Goal: Task Accomplishment & Management: Complete application form

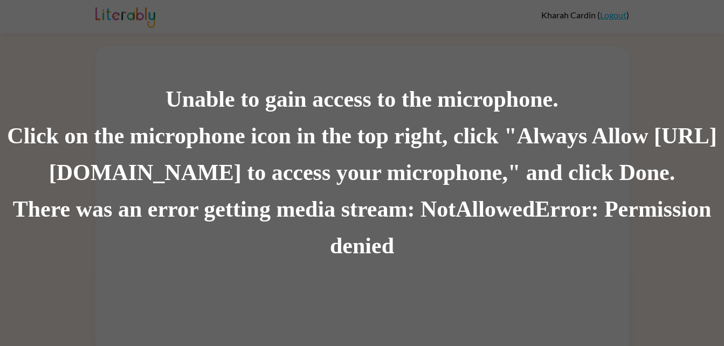
click at [225, 28] on div "Unable to gain access to the microphone. Click on the microphone icon in the to…" at bounding box center [362, 173] width 724 height 346
click at [268, 186] on div "Click on the microphone icon in the top right, click "Always Allow [URL][DOMAIN…" at bounding box center [362, 154] width 724 height 73
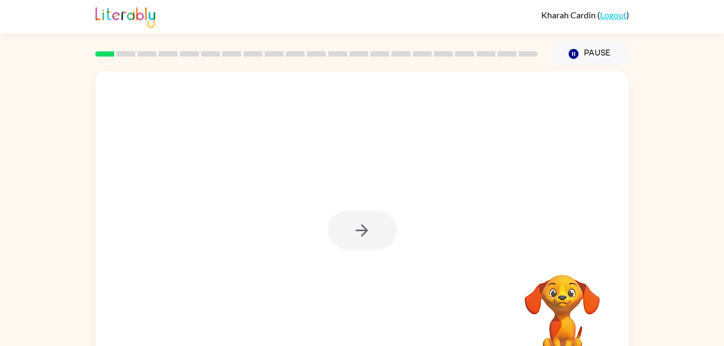
click at [659, 157] on div "Your browser must support playing .mp4 files to use Literably. Please try using…" at bounding box center [362, 222] width 724 height 313
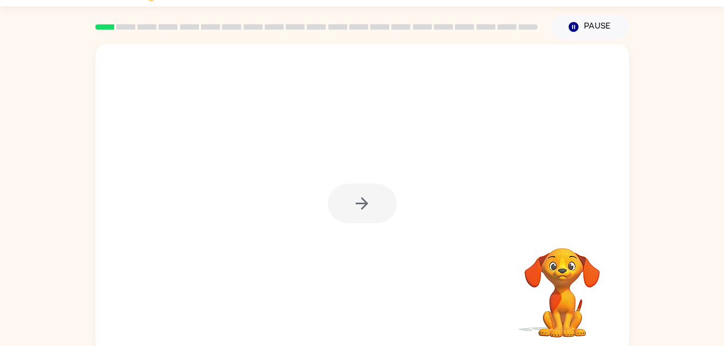
scroll to position [28, 0]
click at [684, 181] on div "Your browser must support playing .mp4 files to use Literably. Please try using…" at bounding box center [362, 195] width 724 height 313
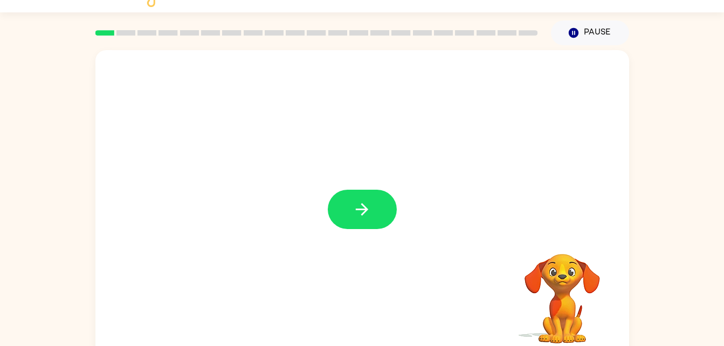
scroll to position [24, 0]
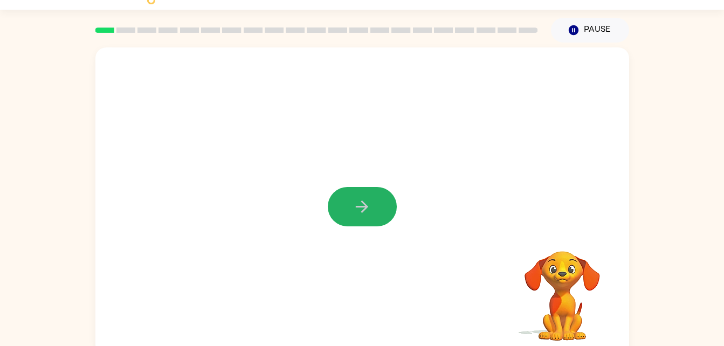
click at [378, 194] on button "button" at bounding box center [362, 206] width 69 height 39
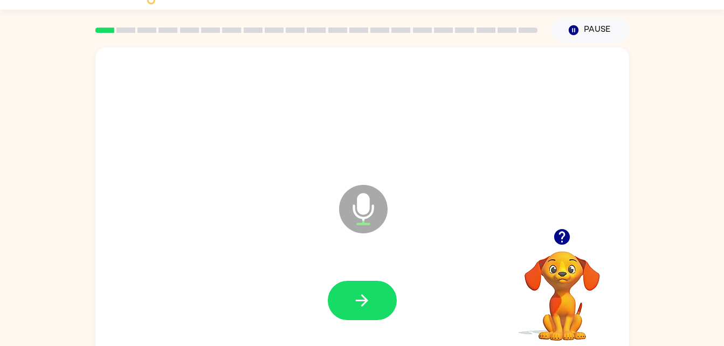
click at [371, 207] on icon at bounding box center [363, 209] width 49 height 49
click at [357, 294] on icon "button" at bounding box center [362, 300] width 19 height 19
click at [352, 303] on button "button" at bounding box center [362, 300] width 69 height 39
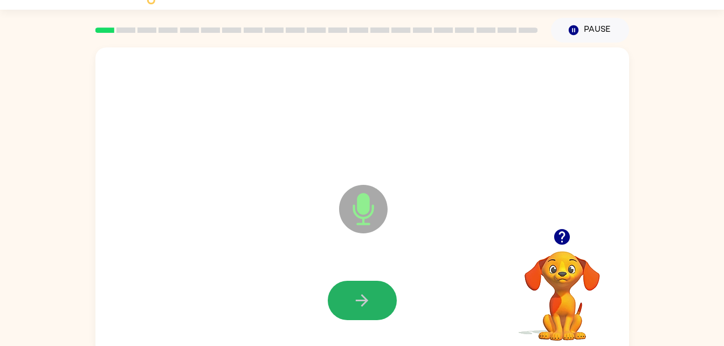
click at [363, 288] on button "button" at bounding box center [362, 300] width 69 height 39
click at [355, 305] on icon "button" at bounding box center [362, 300] width 19 height 19
click at [361, 294] on icon "button" at bounding box center [362, 300] width 19 height 19
click at [365, 297] on icon "button" at bounding box center [362, 300] width 19 height 19
click at [376, 293] on button "button" at bounding box center [362, 300] width 69 height 39
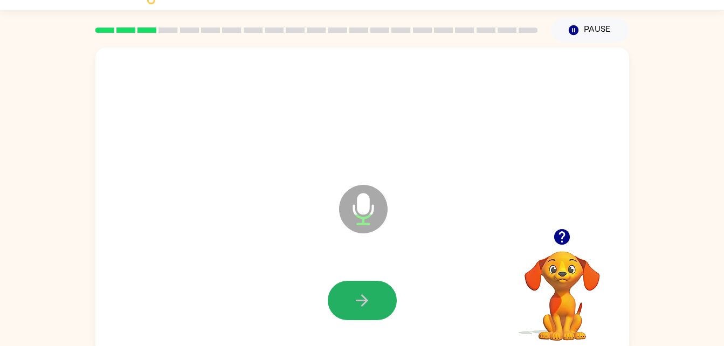
click at [369, 292] on icon "button" at bounding box center [362, 300] width 19 height 19
click at [374, 292] on button "button" at bounding box center [362, 300] width 69 height 39
click at [358, 294] on icon "button" at bounding box center [362, 300] width 19 height 19
click at [360, 310] on button "button" at bounding box center [362, 300] width 69 height 39
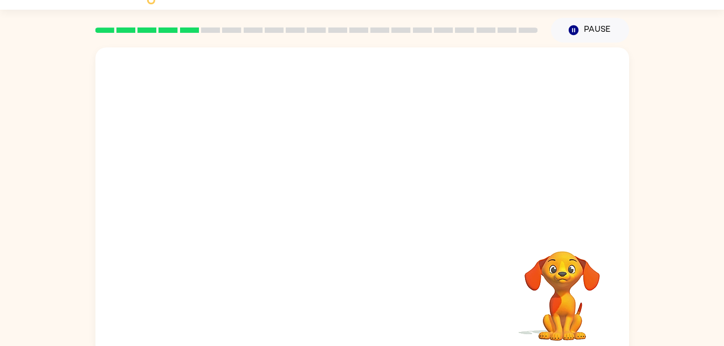
click at [386, 183] on div at bounding box center [362, 137] width 534 height 181
click at [574, 35] on icon "button" at bounding box center [573, 30] width 10 height 10
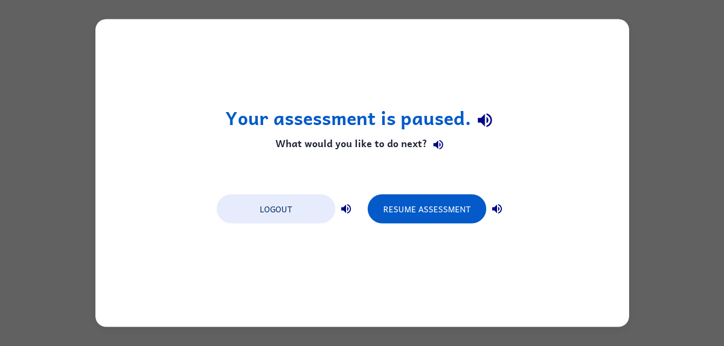
scroll to position [0, 0]
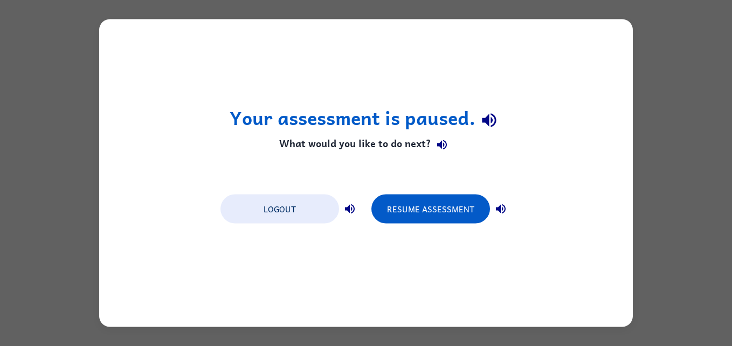
click at [402, 206] on button "Resume Assessment" at bounding box center [431, 209] width 119 height 29
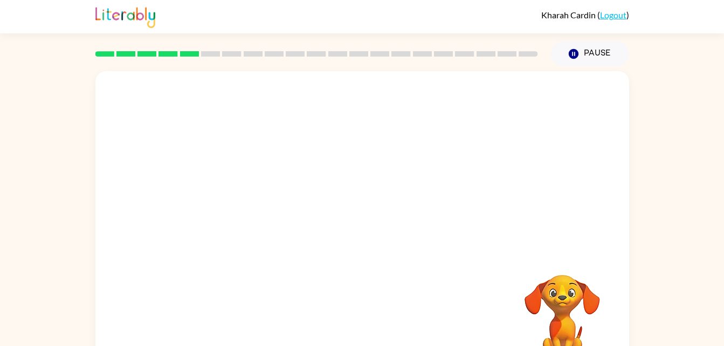
click at [605, 140] on div at bounding box center [362, 137] width 512 height 88
click at [564, 217] on div at bounding box center [336, 206] width 461 height 39
click at [571, 54] on icon "button" at bounding box center [573, 54] width 10 height 10
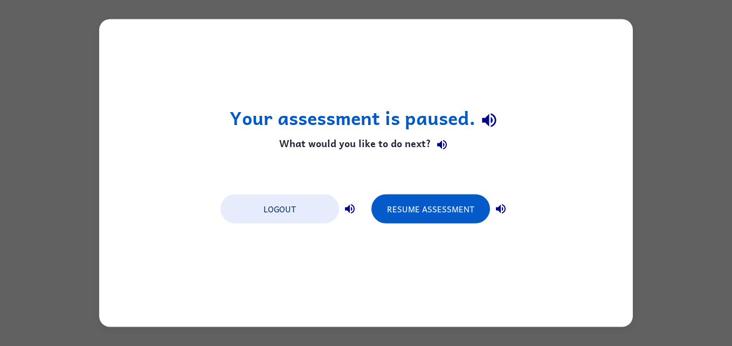
click at [394, 195] on button "Resume Assessment" at bounding box center [431, 209] width 119 height 29
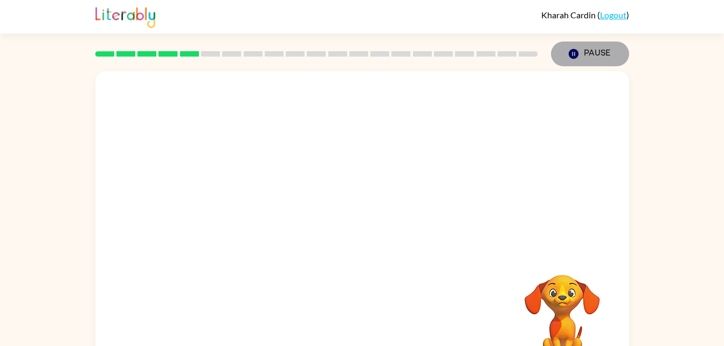
click at [571, 58] on icon "button" at bounding box center [573, 54] width 10 height 10
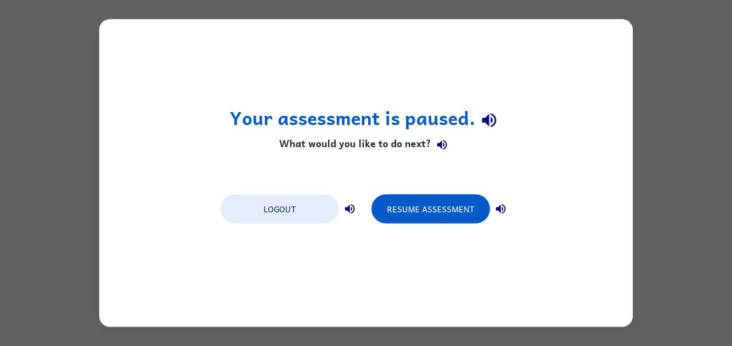
click at [410, 215] on button "Resume Assessment" at bounding box center [431, 209] width 119 height 29
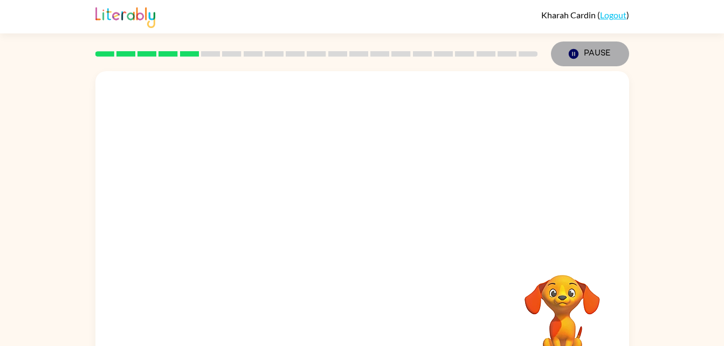
click at [569, 61] on button "Pause Pause" at bounding box center [590, 54] width 78 height 25
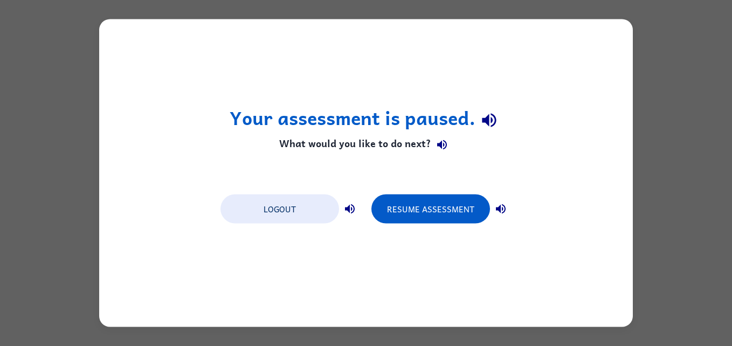
click at [436, 214] on button "Resume Assessment" at bounding box center [431, 209] width 119 height 29
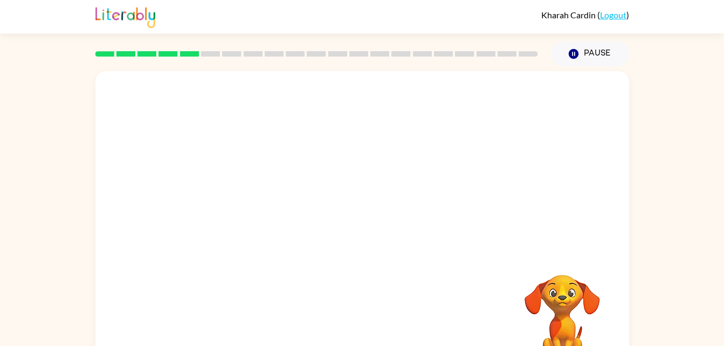
click at [280, 54] on rect at bounding box center [274, 53] width 19 height 5
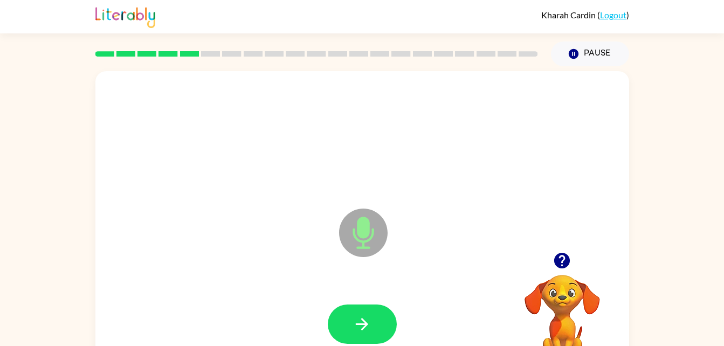
click at [353, 314] on button "button" at bounding box center [362, 324] width 69 height 39
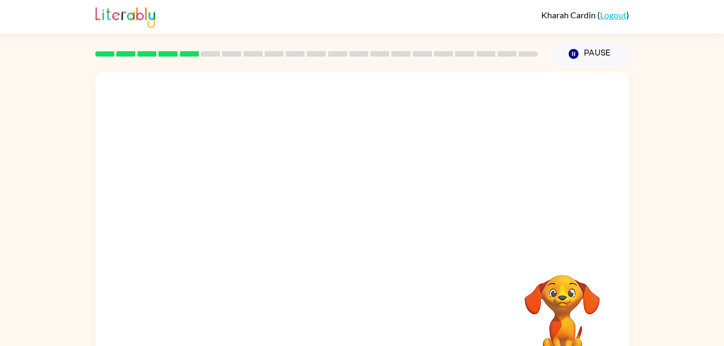
click at [353, 314] on div "Your browser must support playing .mp4 files to use Literably. Please try using…" at bounding box center [362, 225] width 534 height 308
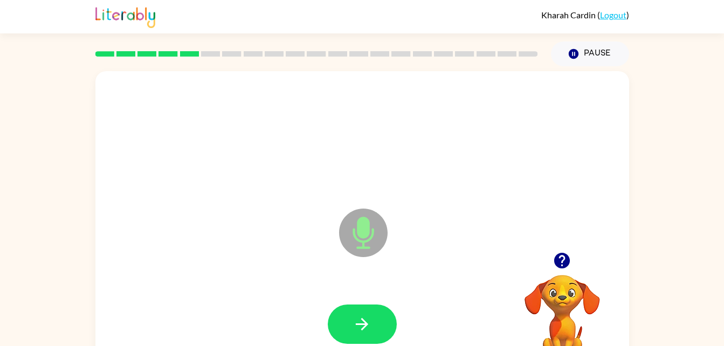
click at [353, 313] on button "button" at bounding box center [362, 324] width 69 height 39
click at [354, 309] on button "button" at bounding box center [362, 324] width 69 height 39
click at [353, 317] on icon "button" at bounding box center [362, 324] width 19 height 19
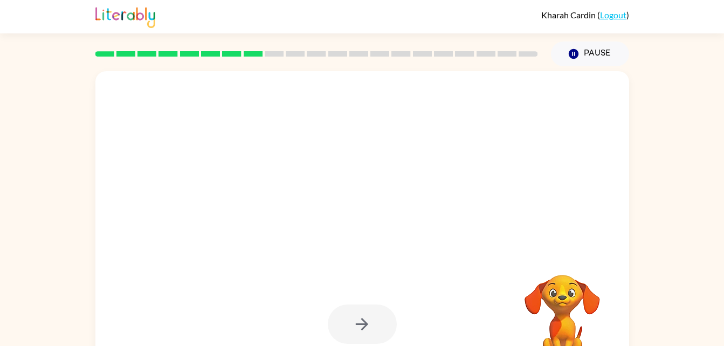
click at [371, 293] on div at bounding box center [362, 324] width 512 height 88
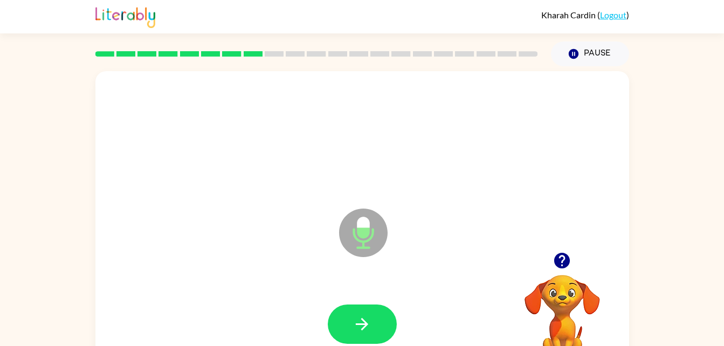
click at [598, 43] on button "Pause Pause" at bounding box center [590, 54] width 78 height 25
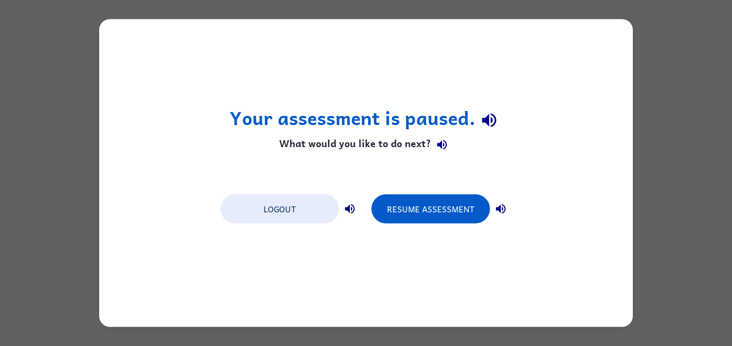
click at [437, 211] on button "Resume Assessment" at bounding box center [431, 209] width 119 height 29
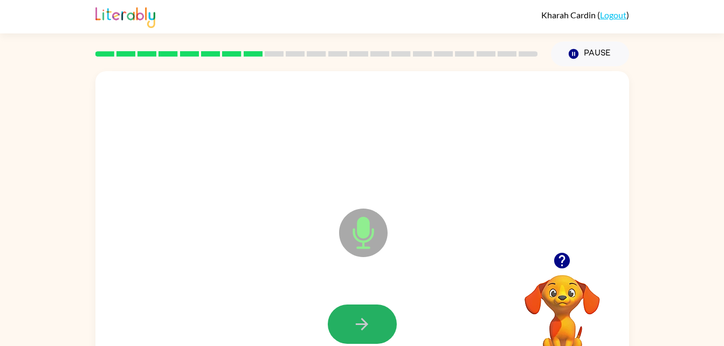
click at [369, 319] on icon "button" at bounding box center [362, 324] width 19 height 19
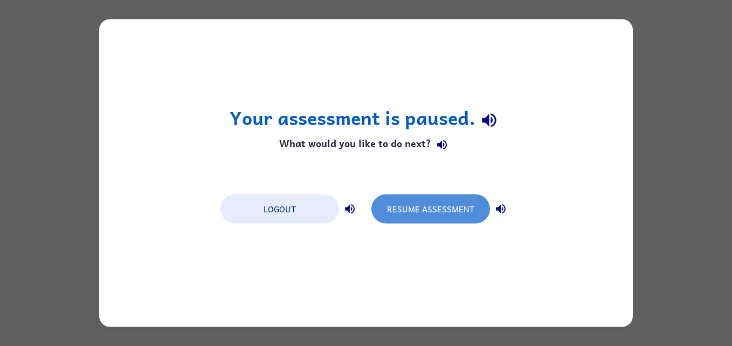
click at [433, 213] on button "Resume Assessment" at bounding box center [431, 209] width 119 height 29
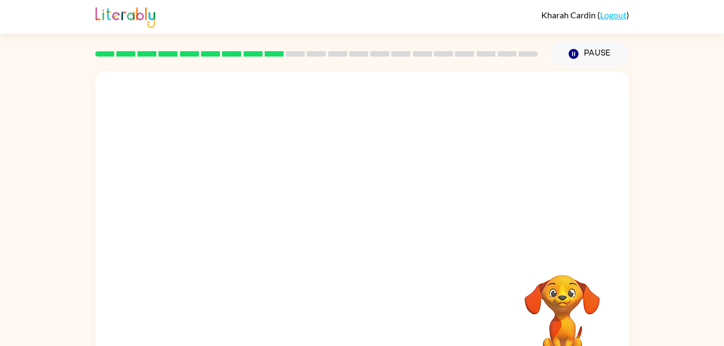
click at [540, 269] on video "Your browser must support playing .mp4 files to use Literably. Please try using…" at bounding box center [563, 312] width 108 height 108
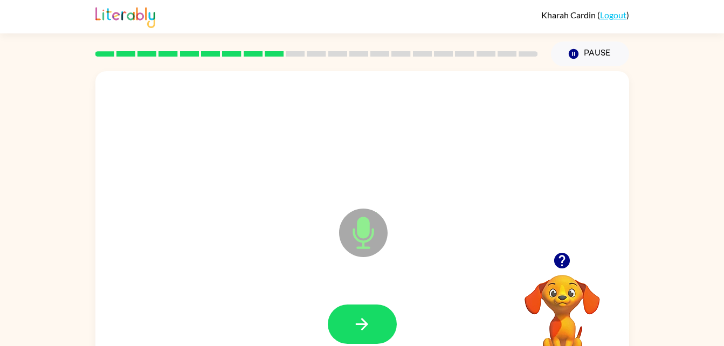
click at [353, 309] on button "button" at bounding box center [362, 324] width 69 height 39
drag, startPoint x: 379, startPoint y: 310, endPoint x: 360, endPoint y: 241, distance: 71.1
click at [360, 241] on div "Microphone The Microphone is here when it is your turn to talk" at bounding box center [362, 225] width 534 height 308
click at [342, 311] on button "button" at bounding box center [362, 324] width 69 height 39
click at [357, 312] on button "button" at bounding box center [362, 324] width 69 height 39
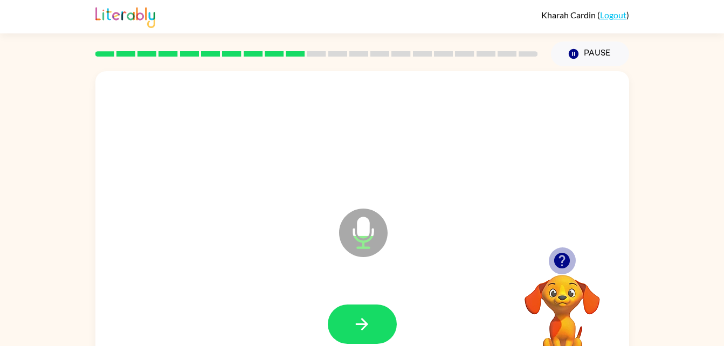
click at [558, 257] on icon "button" at bounding box center [562, 261] width 16 height 16
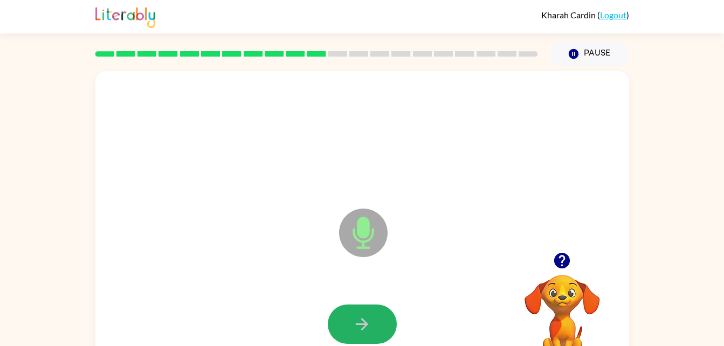
click at [371, 310] on button "button" at bounding box center [362, 324] width 69 height 39
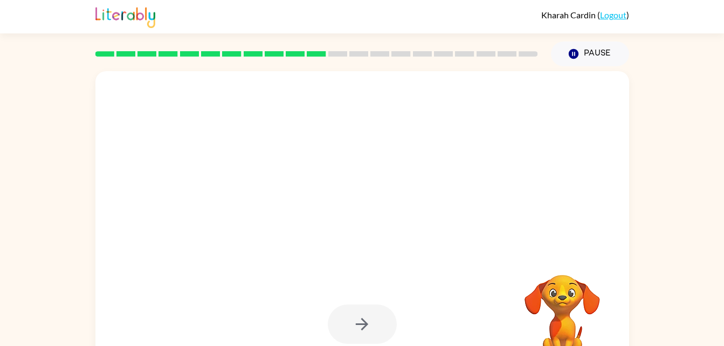
click at [555, 302] on video "Your browser must support playing .mp4 files to use Literably. Please try using…" at bounding box center [563, 312] width 108 height 108
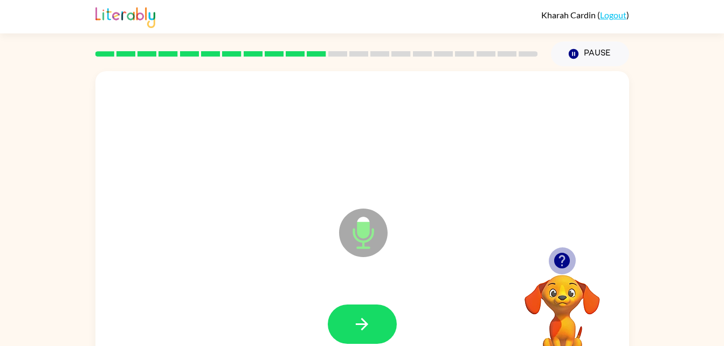
click at [564, 266] on icon "button" at bounding box center [562, 261] width 16 height 16
click at [570, 263] on icon "button" at bounding box center [562, 260] width 19 height 19
click at [565, 262] on video "Your browser must support playing .mp4 files to use Literably. Please try using…" at bounding box center [563, 312] width 108 height 108
click at [363, 314] on button "button" at bounding box center [362, 324] width 69 height 39
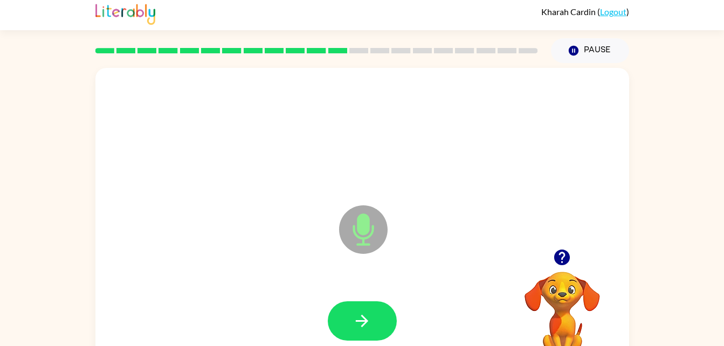
scroll to position [4, 0]
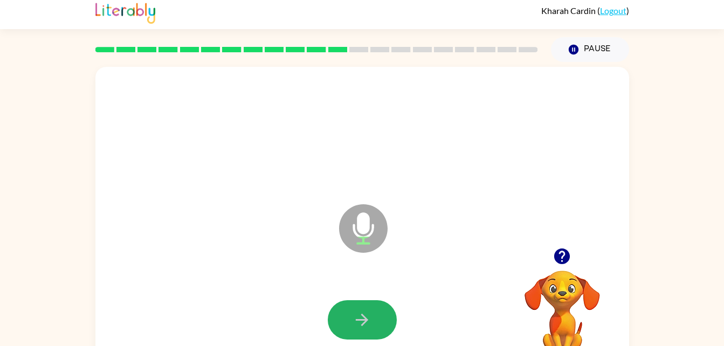
click at [348, 315] on button "button" at bounding box center [362, 319] width 69 height 39
click at [354, 307] on button "button" at bounding box center [362, 319] width 69 height 39
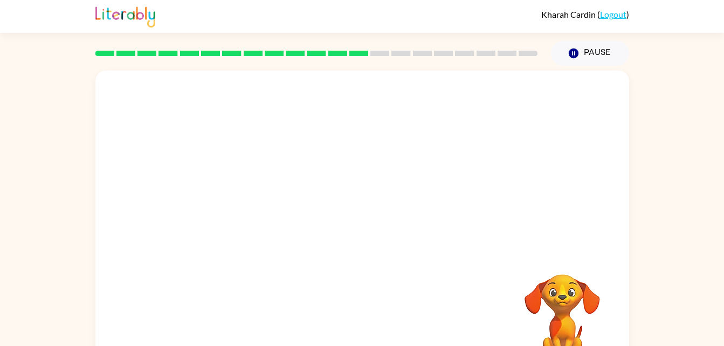
scroll to position [1, 0]
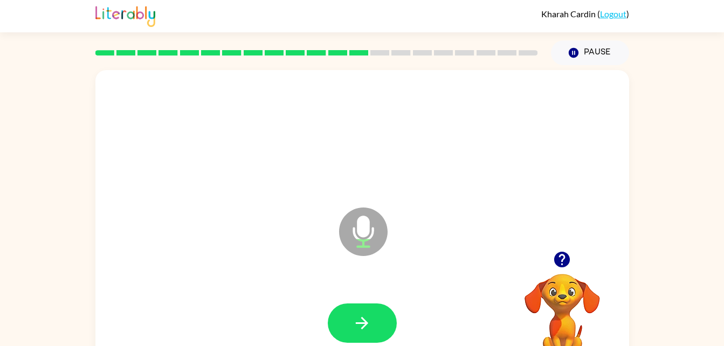
drag, startPoint x: 353, startPoint y: 310, endPoint x: 358, endPoint y: 305, distance: 6.9
click at [358, 305] on div at bounding box center [362, 323] width 512 height 88
click at [358, 305] on button "button" at bounding box center [362, 323] width 69 height 39
click at [375, 293] on div at bounding box center [362, 323] width 512 height 88
click at [352, 319] on button "button" at bounding box center [362, 323] width 69 height 39
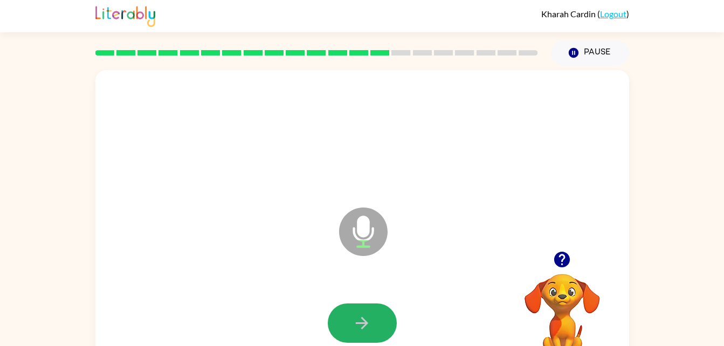
click at [352, 319] on button "button" at bounding box center [362, 323] width 69 height 39
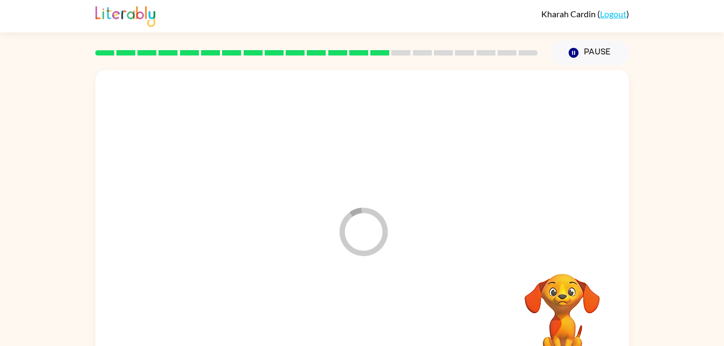
click at [352, 319] on div at bounding box center [362, 323] width 512 height 88
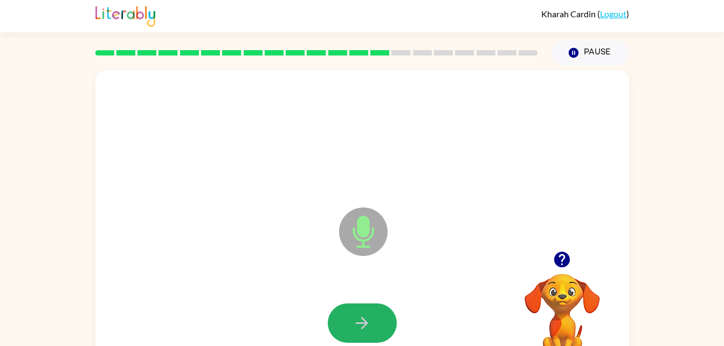
click at [362, 314] on icon "button" at bounding box center [362, 323] width 19 height 19
click at [363, 319] on icon "button" at bounding box center [362, 323] width 12 height 12
click at [365, 309] on button "button" at bounding box center [362, 323] width 69 height 39
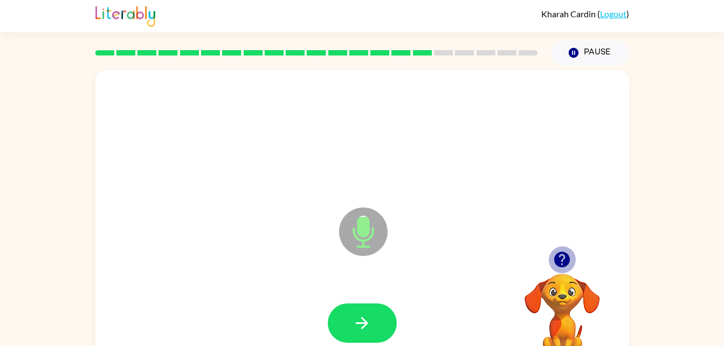
click at [557, 258] on icon "button" at bounding box center [562, 260] width 16 height 16
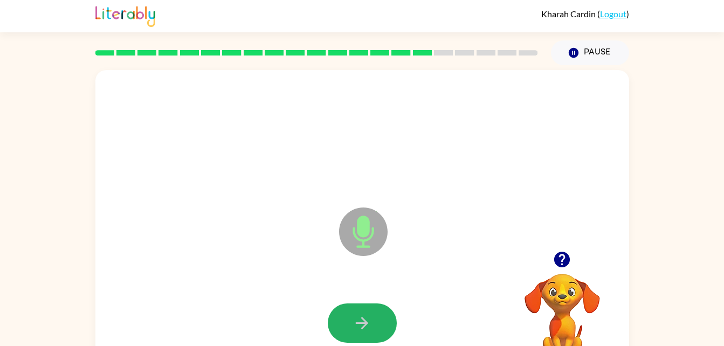
click at [376, 313] on button "button" at bounding box center [362, 323] width 69 height 39
click at [382, 304] on div at bounding box center [362, 323] width 69 height 39
click at [348, 304] on button "button" at bounding box center [362, 323] width 69 height 39
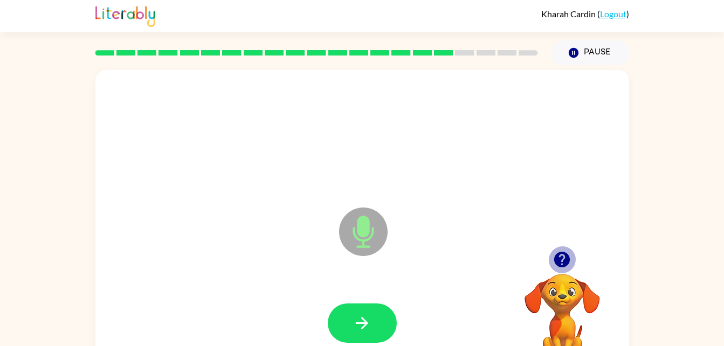
click at [565, 260] on icon "button" at bounding box center [562, 260] width 16 height 16
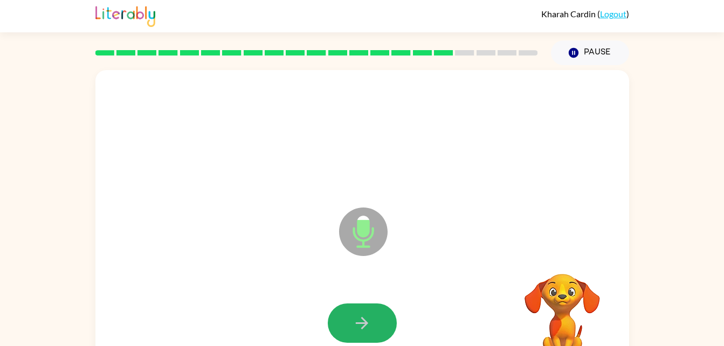
click at [361, 307] on button "button" at bounding box center [362, 323] width 69 height 39
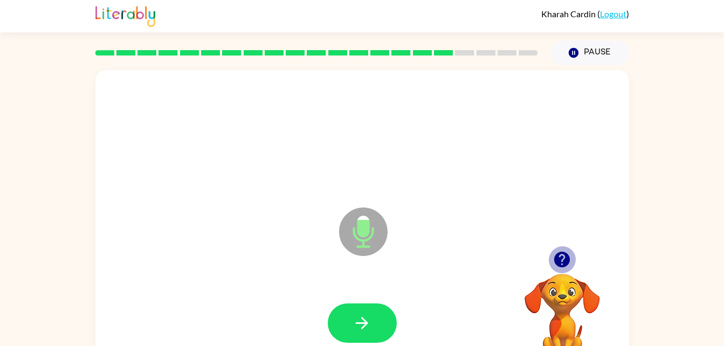
click at [561, 259] on icon "button" at bounding box center [562, 260] width 16 height 16
click at [352, 310] on button "button" at bounding box center [362, 323] width 69 height 39
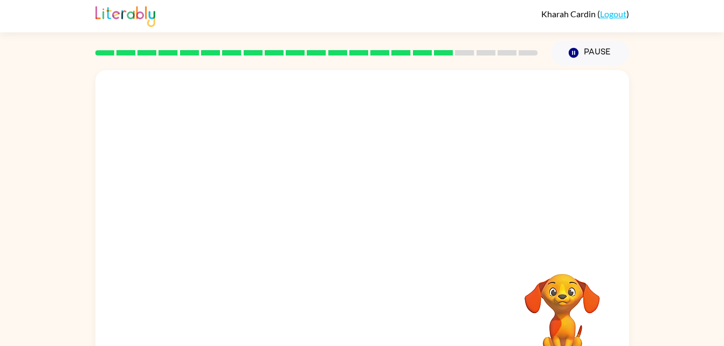
click at [570, 249] on div at bounding box center [362, 224] width 534 height 308
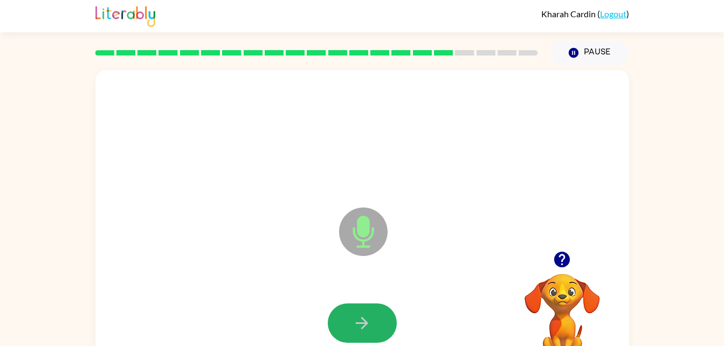
click at [353, 311] on button "button" at bounding box center [362, 323] width 69 height 39
click at [360, 314] on icon "button" at bounding box center [362, 323] width 19 height 19
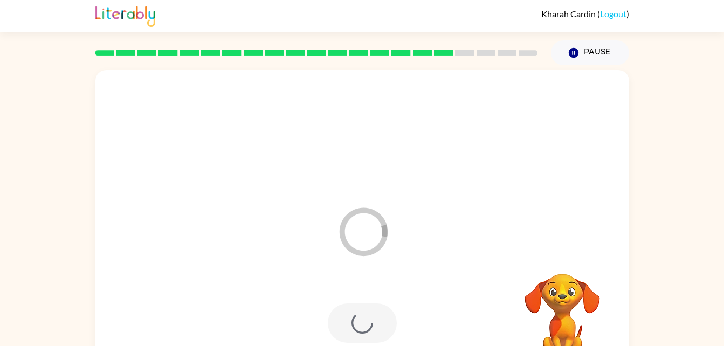
click at [361, 317] on div at bounding box center [362, 323] width 69 height 39
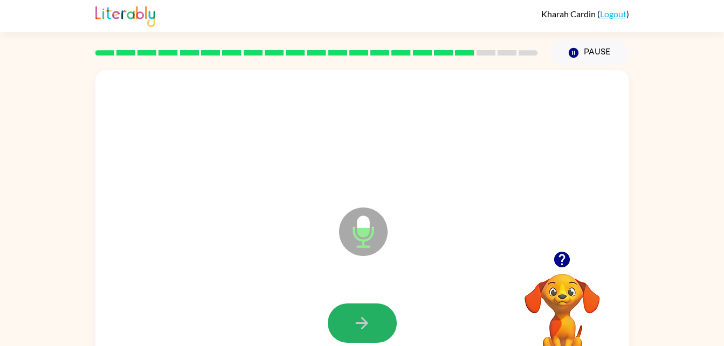
click at [364, 315] on icon "button" at bounding box center [362, 323] width 19 height 19
click at [368, 310] on button "button" at bounding box center [362, 323] width 69 height 39
click at [335, 310] on button "button" at bounding box center [362, 323] width 69 height 39
click at [361, 317] on icon "button" at bounding box center [362, 323] width 19 height 19
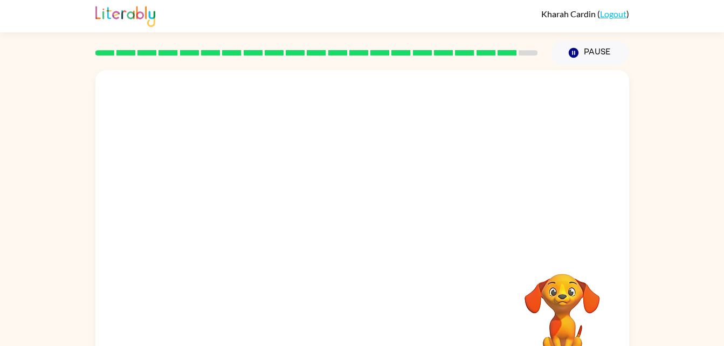
click at [368, 317] on div at bounding box center [362, 323] width 512 height 88
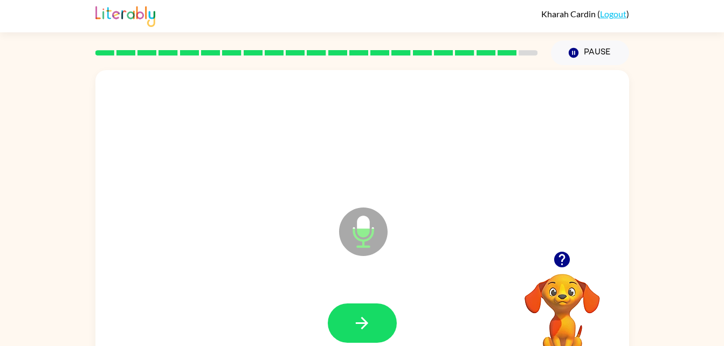
click at [350, 298] on div at bounding box center [362, 323] width 512 height 88
click at [354, 306] on button "button" at bounding box center [362, 323] width 69 height 39
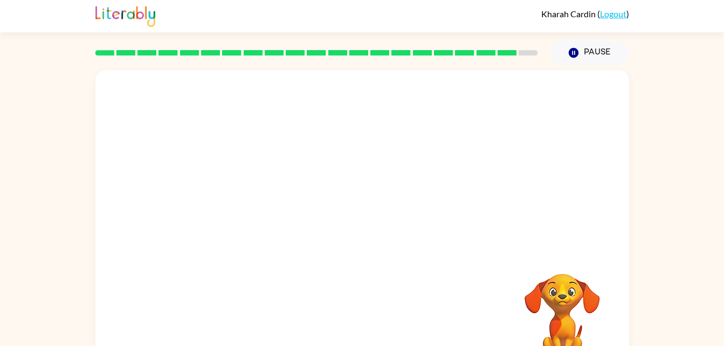
click at [354, 306] on div at bounding box center [362, 323] width 512 height 88
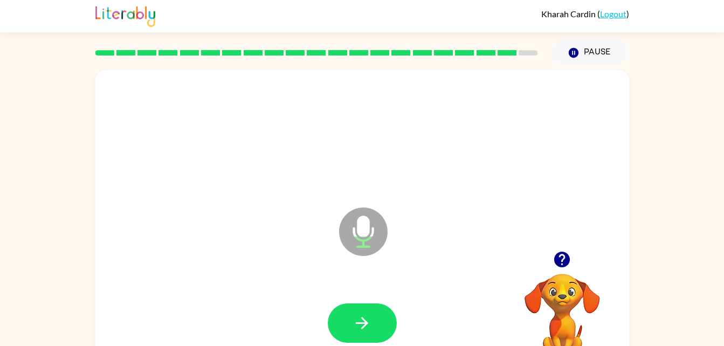
click at [351, 311] on button "button" at bounding box center [362, 323] width 69 height 39
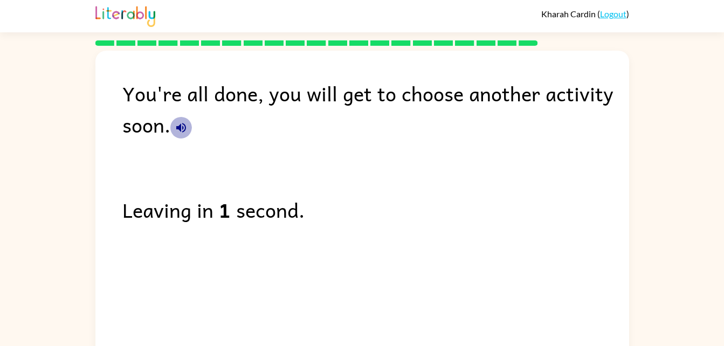
click at [181, 127] on icon "button" at bounding box center [181, 127] width 13 height 13
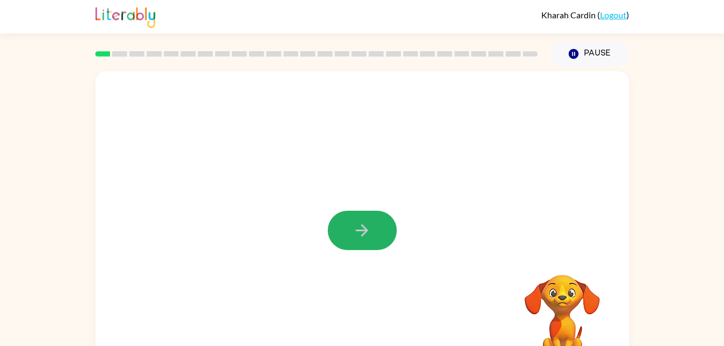
click at [350, 214] on button "button" at bounding box center [362, 230] width 69 height 39
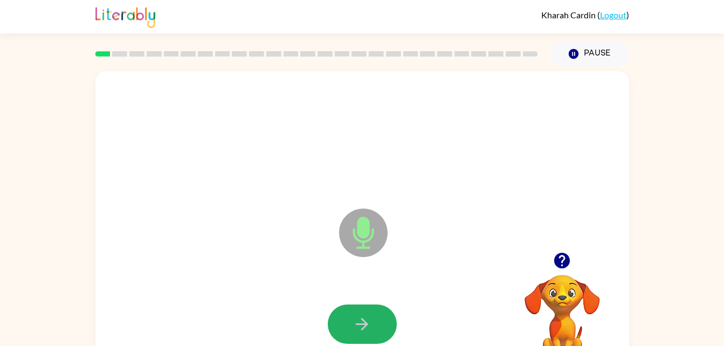
click at [357, 307] on button "button" at bounding box center [362, 324] width 69 height 39
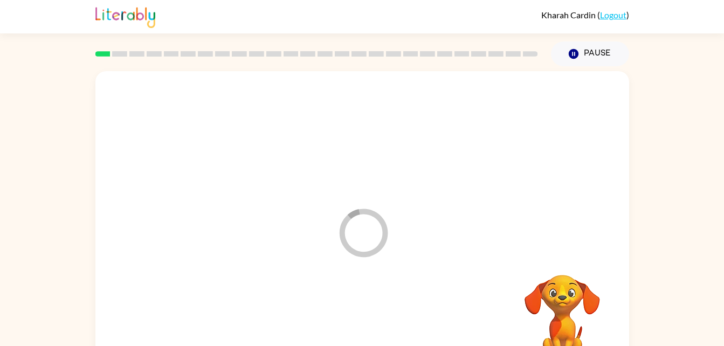
click at [545, 287] on video "Your browser must support playing .mp4 files to use Literably. Please try using…" at bounding box center [563, 312] width 108 height 108
click at [550, 288] on video "Your browser must support playing .mp4 files to use Literably. Please try using…" at bounding box center [563, 312] width 108 height 108
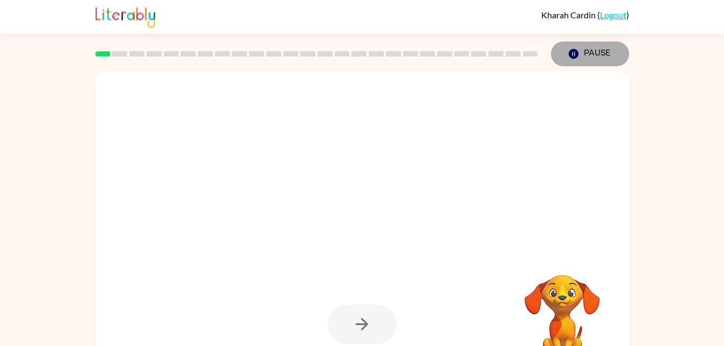
click at [573, 53] on icon "button" at bounding box center [573, 54] width 10 height 10
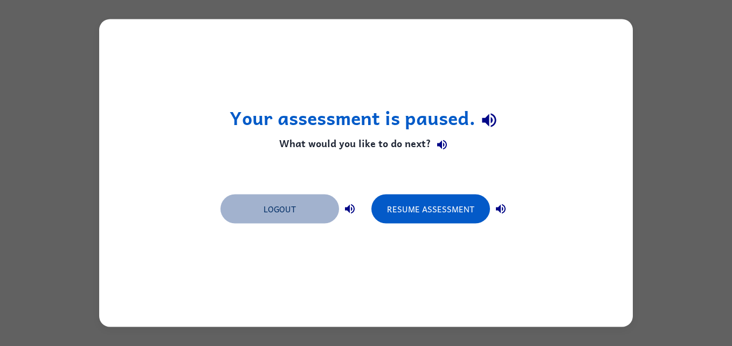
click at [296, 196] on button "Logout" at bounding box center [280, 209] width 119 height 29
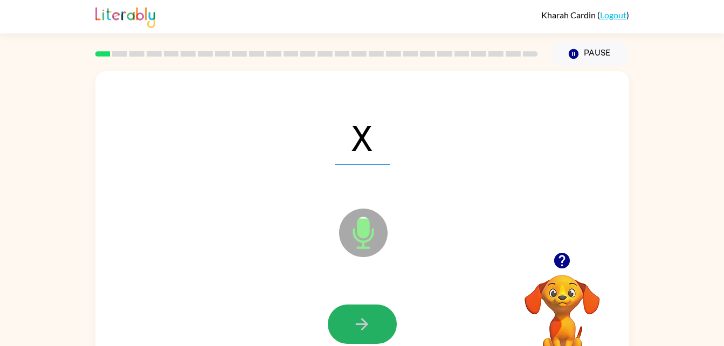
click at [360, 315] on icon "button" at bounding box center [362, 324] width 19 height 19
click at [371, 310] on button "button" at bounding box center [362, 324] width 69 height 39
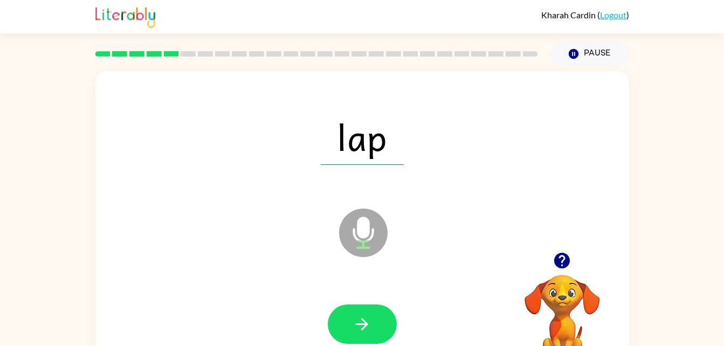
click at [365, 304] on div at bounding box center [362, 324] width 512 height 88
click at [359, 311] on button "button" at bounding box center [362, 324] width 69 height 39
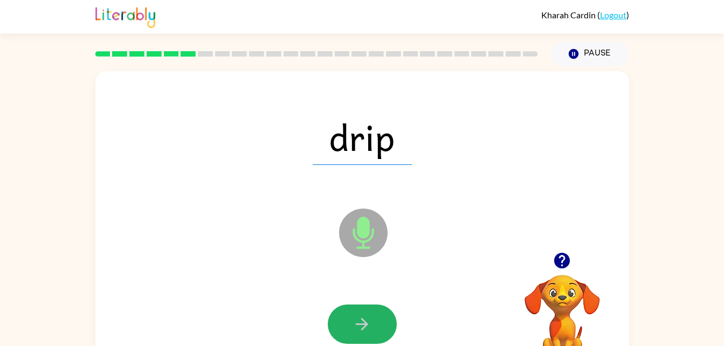
click at [379, 308] on button "button" at bounding box center [362, 324] width 69 height 39
click at [359, 305] on button "button" at bounding box center [362, 324] width 69 height 39
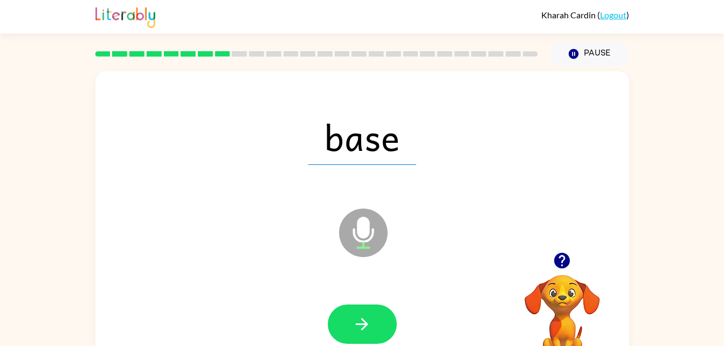
click at [362, 304] on div at bounding box center [362, 324] width 512 height 88
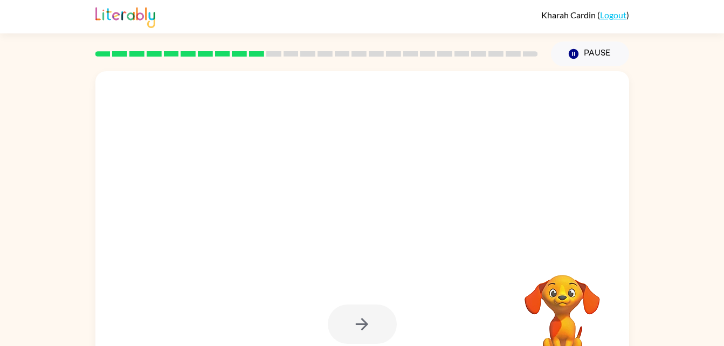
click at [356, 308] on div at bounding box center [362, 324] width 69 height 39
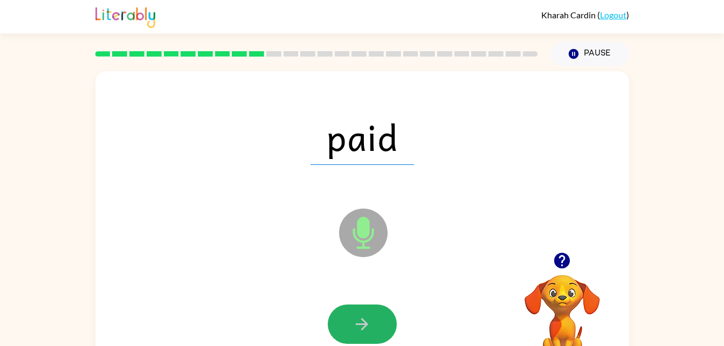
click at [360, 313] on button "button" at bounding box center [362, 324] width 69 height 39
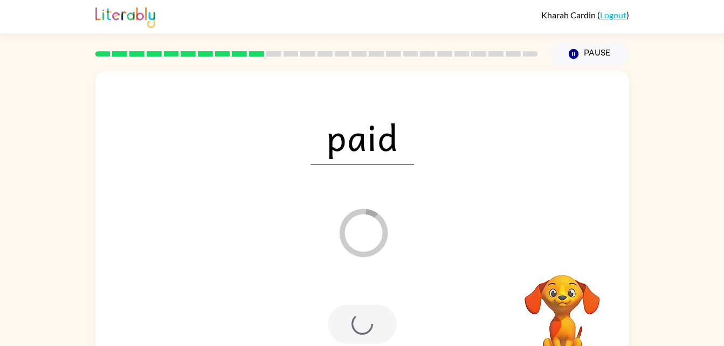
click at [358, 311] on div at bounding box center [362, 324] width 69 height 39
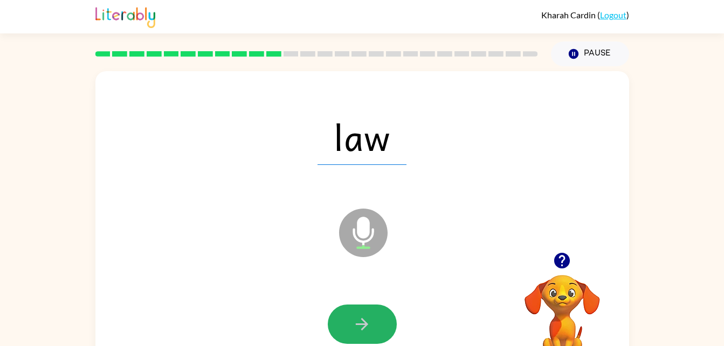
click at [366, 309] on button "button" at bounding box center [362, 324] width 69 height 39
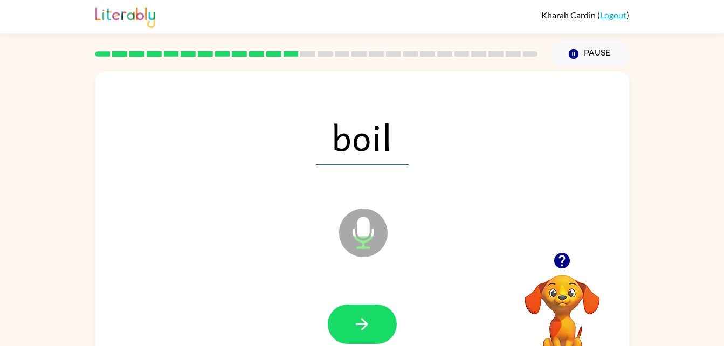
click at [355, 305] on button "button" at bounding box center [362, 324] width 69 height 39
click at [359, 303] on div at bounding box center [362, 324] width 512 height 88
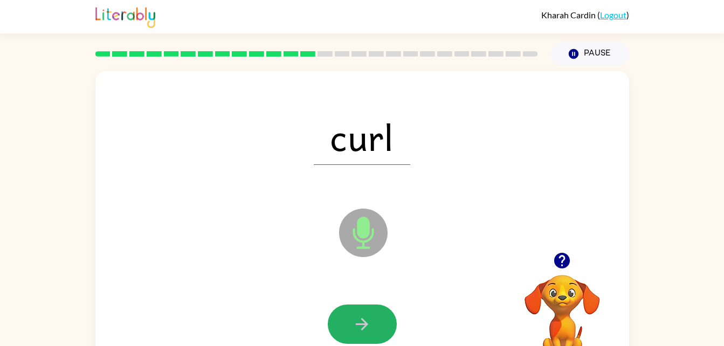
click at [359, 312] on button "button" at bounding box center [362, 324] width 69 height 39
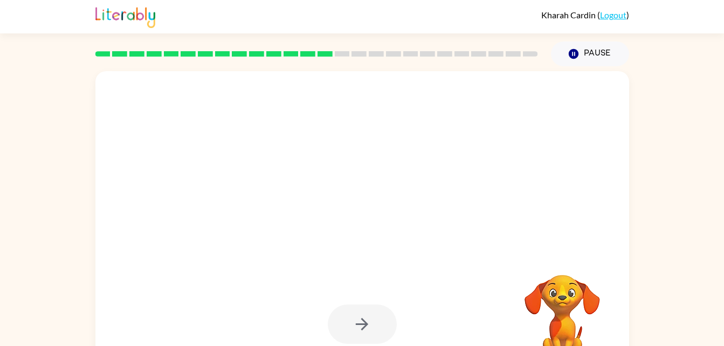
click at [132, 271] on div at bounding box center [362, 225] width 534 height 308
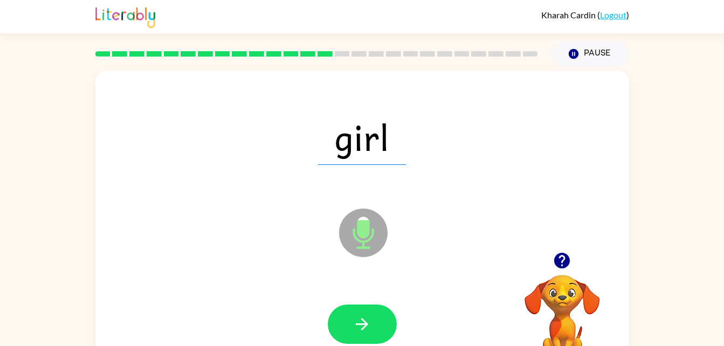
click at [373, 318] on button "button" at bounding box center [362, 324] width 69 height 39
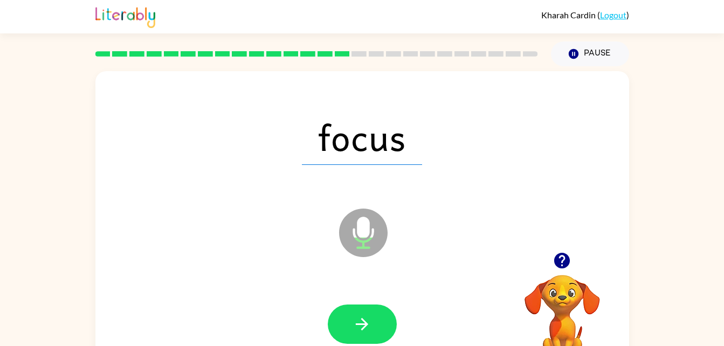
click at [375, 305] on button "button" at bounding box center [362, 324] width 69 height 39
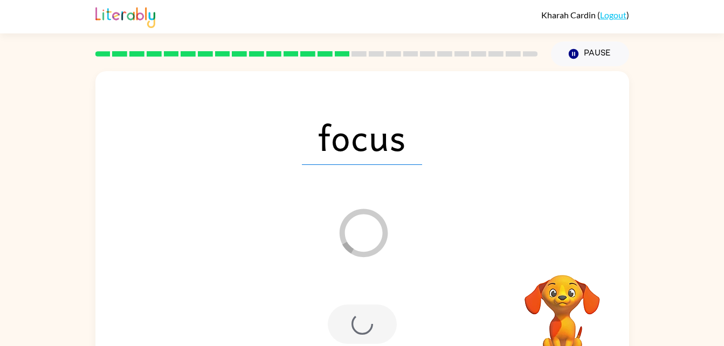
click at [375, 305] on div at bounding box center [362, 324] width 69 height 39
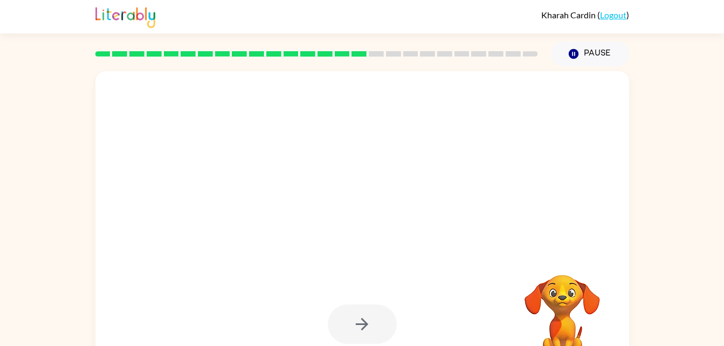
scroll to position [33, 0]
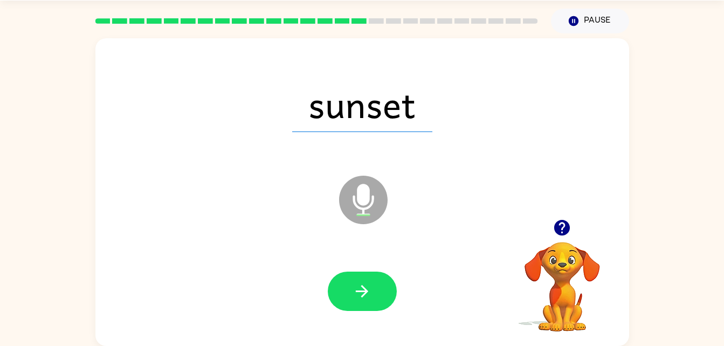
click at [424, 246] on icon "Microphone The Microphone is here when it is your turn to talk" at bounding box center [418, 213] width 162 height 81
click at [364, 294] on icon "button" at bounding box center [362, 291] width 19 height 19
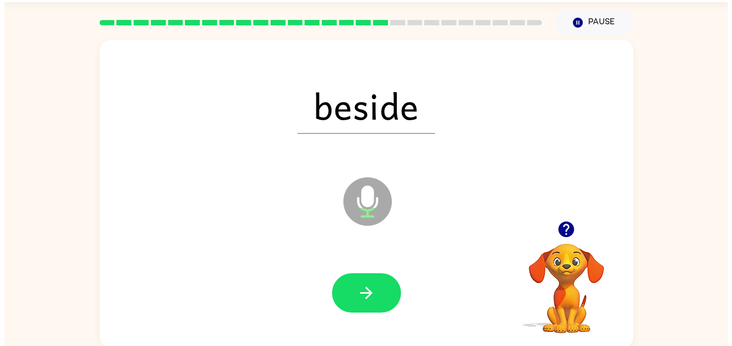
scroll to position [0, 0]
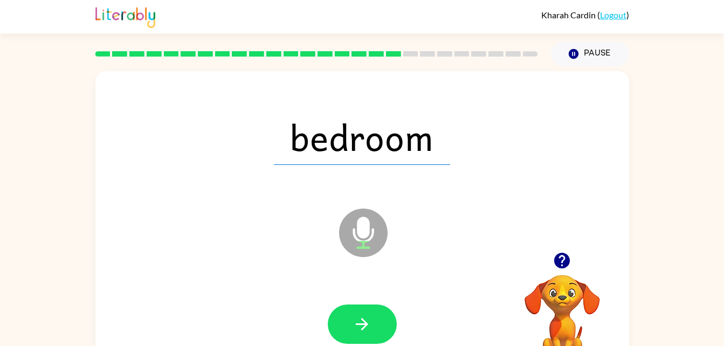
click at [360, 225] on icon "Microphone The Microphone is here when it is your turn to talk" at bounding box center [418, 246] width 162 height 81
click at [359, 308] on button "button" at bounding box center [362, 324] width 69 height 39
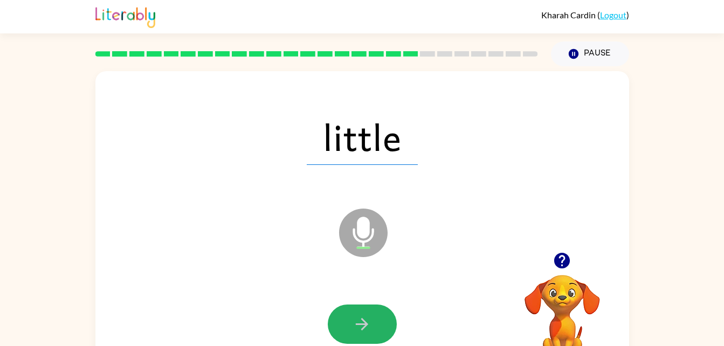
click at [366, 315] on icon "button" at bounding box center [362, 324] width 19 height 19
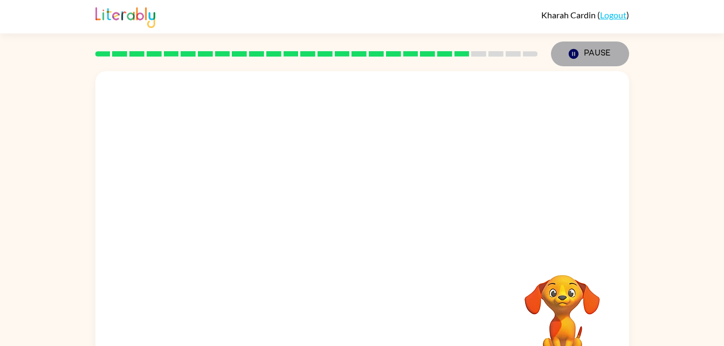
click at [575, 44] on button "Pause Pause" at bounding box center [590, 54] width 78 height 25
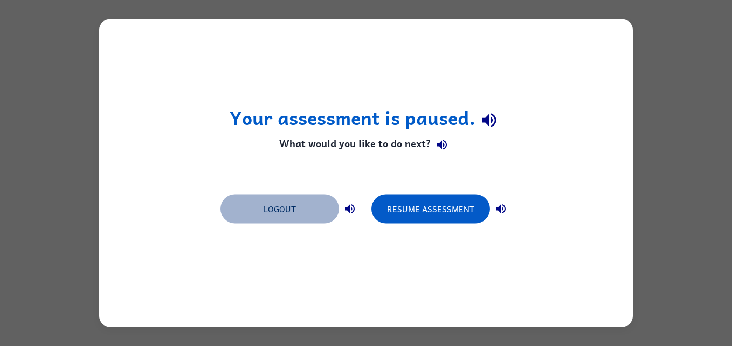
click at [321, 207] on button "Logout" at bounding box center [280, 209] width 119 height 29
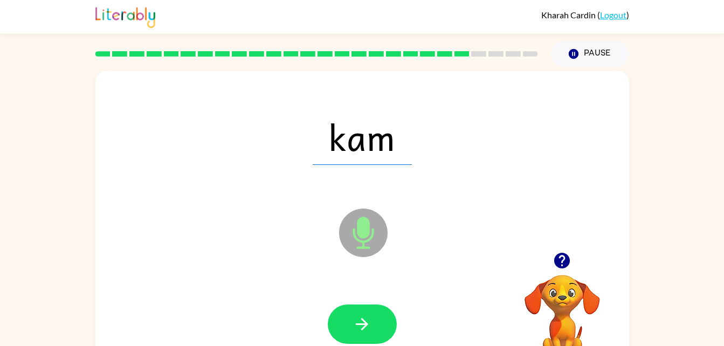
click at [354, 283] on icon "Microphone The Microphone is here when it is your turn to talk" at bounding box center [418, 246] width 162 height 81
click at [355, 314] on button "button" at bounding box center [362, 324] width 69 height 39
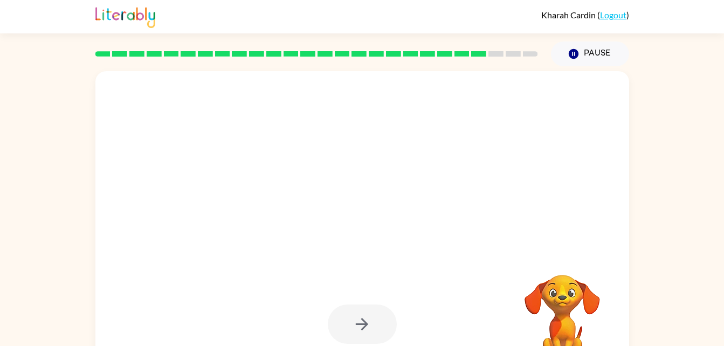
drag, startPoint x: 367, startPoint y: 228, endPoint x: 376, endPoint y: 210, distance: 20.3
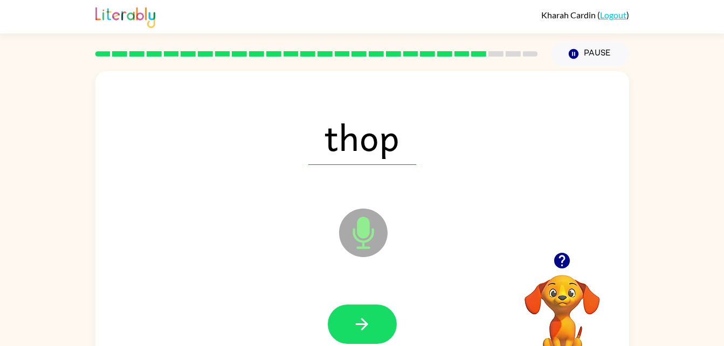
click at [357, 235] on icon at bounding box center [363, 233] width 49 height 49
click at [362, 309] on button "button" at bounding box center [362, 324] width 69 height 39
click at [364, 303] on div at bounding box center [362, 324] width 512 height 88
click at [360, 315] on icon "button" at bounding box center [362, 324] width 19 height 19
click at [369, 319] on icon "button" at bounding box center [362, 324] width 19 height 19
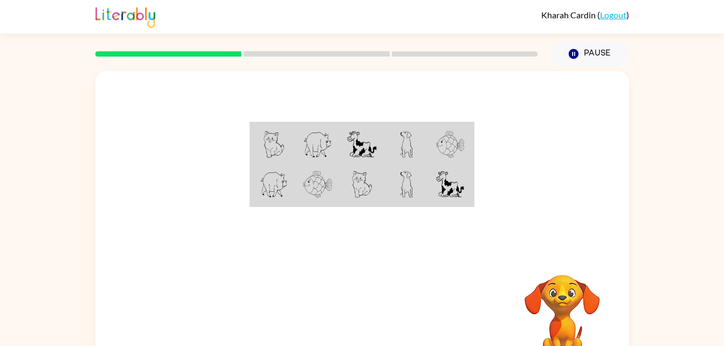
click at [282, 183] on img at bounding box center [274, 184] width 28 height 27
click at [273, 154] on img at bounding box center [274, 144] width 20 height 27
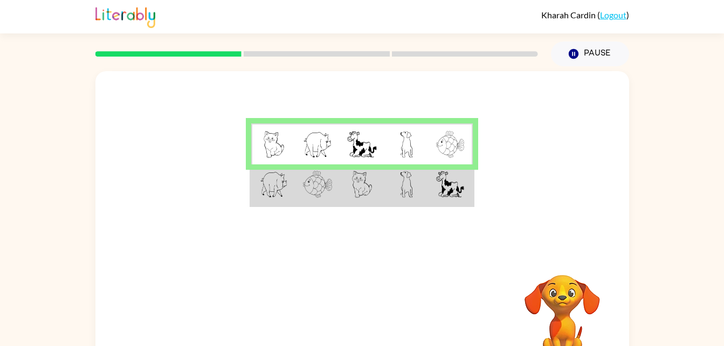
click at [255, 56] on rect at bounding box center [317, 53] width 146 height 5
click at [275, 144] on img at bounding box center [274, 144] width 20 height 27
click at [265, 148] on img at bounding box center [274, 144] width 20 height 27
click at [292, 164] on td at bounding box center [273, 145] width 44 height 42
click at [291, 176] on td at bounding box center [273, 186] width 44 height 42
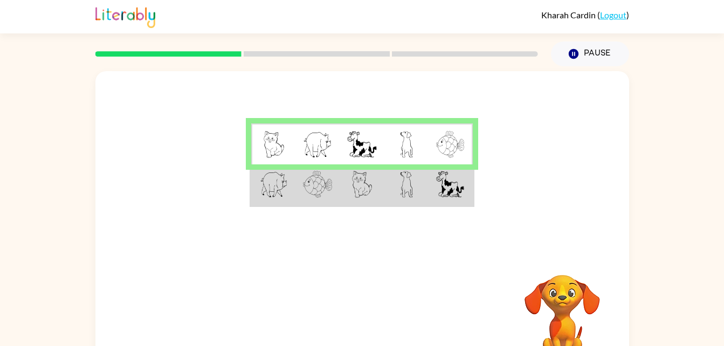
click at [264, 179] on img at bounding box center [274, 184] width 28 height 27
click at [268, 187] on img at bounding box center [274, 184] width 28 height 27
click at [266, 53] on rect at bounding box center [317, 53] width 146 height 5
click at [245, 194] on div at bounding box center [362, 161] width 534 height 181
click at [251, 195] on td at bounding box center [273, 186] width 44 height 42
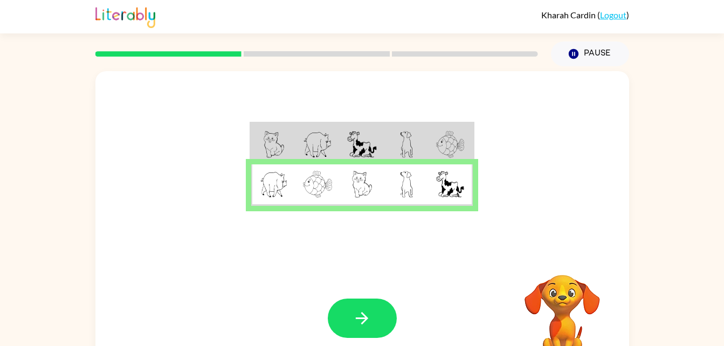
click at [369, 304] on button "button" at bounding box center [362, 318] width 69 height 39
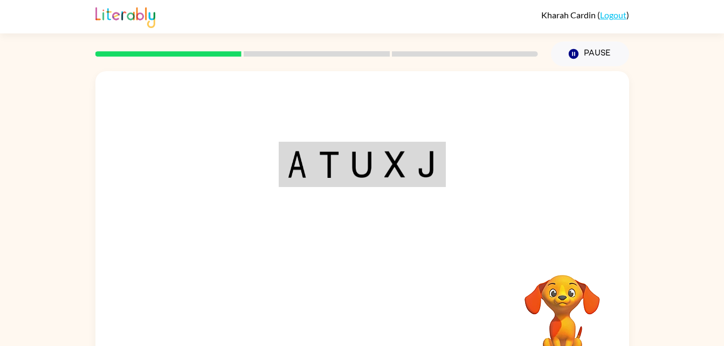
click at [291, 174] on img at bounding box center [296, 164] width 19 height 27
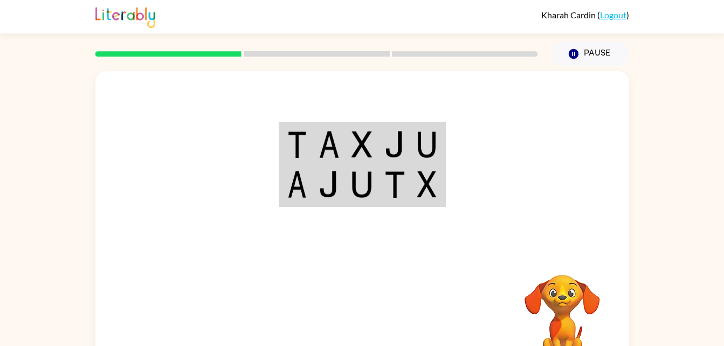
click at [279, 186] on table at bounding box center [362, 164] width 167 height 85
click at [285, 187] on td at bounding box center [296, 186] width 33 height 42
click at [289, 126] on td at bounding box center [296, 145] width 33 height 42
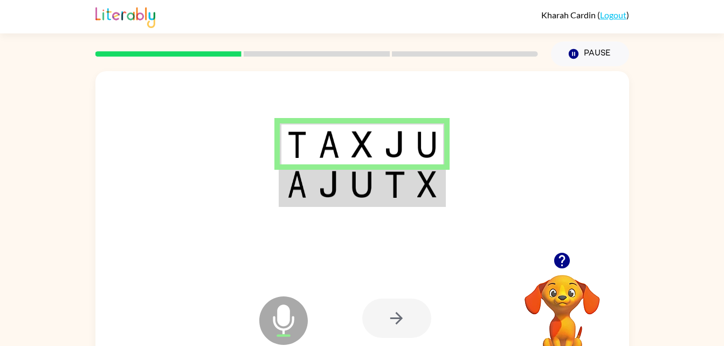
click at [398, 308] on div at bounding box center [396, 318] width 69 height 39
click at [329, 194] on img at bounding box center [329, 184] width 20 height 27
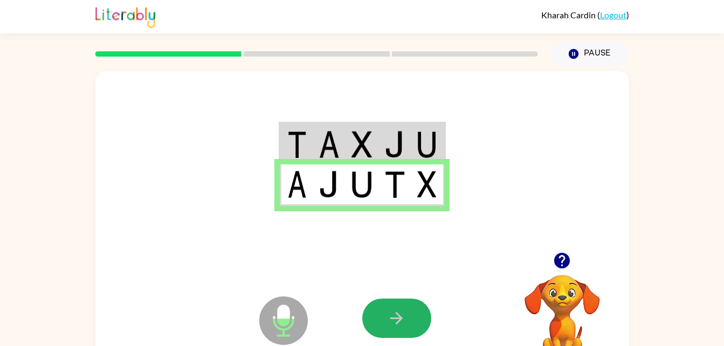
click at [386, 302] on button "button" at bounding box center [396, 318] width 69 height 39
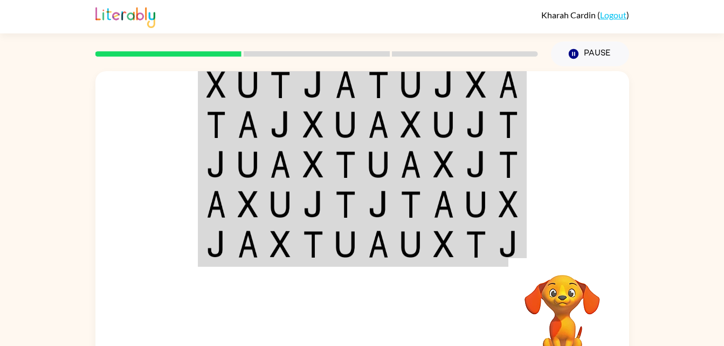
click at [189, 61] on div at bounding box center [317, 54] width 456 height 38
click at [198, 88] on table at bounding box center [362, 164] width 329 height 205
click at [190, 88] on div at bounding box center [362, 161] width 534 height 181
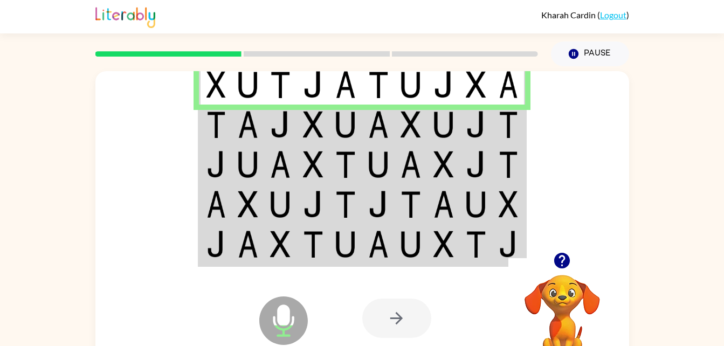
click at [208, 95] on img at bounding box center [216, 84] width 19 height 27
click at [239, 127] on img at bounding box center [248, 124] width 20 height 27
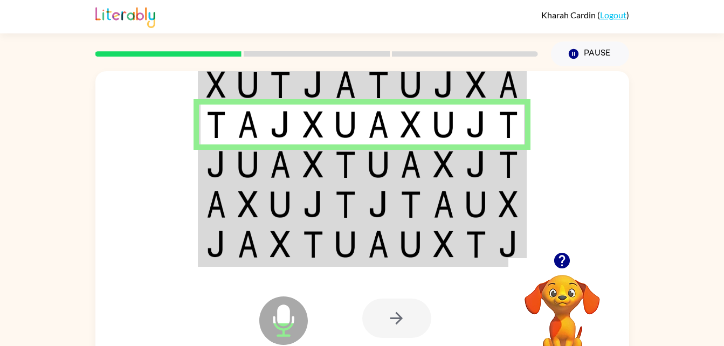
drag, startPoint x: 216, startPoint y: 79, endPoint x: 211, endPoint y: 77, distance: 5.6
click at [211, 77] on img at bounding box center [216, 84] width 19 height 27
click at [213, 73] on img at bounding box center [216, 84] width 19 height 27
click at [211, 73] on img at bounding box center [216, 84] width 19 height 27
click at [214, 156] on img at bounding box center [216, 164] width 19 height 27
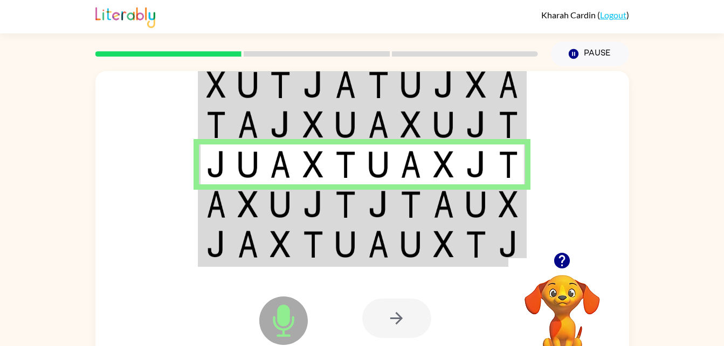
click at [223, 216] on img at bounding box center [216, 204] width 19 height 27
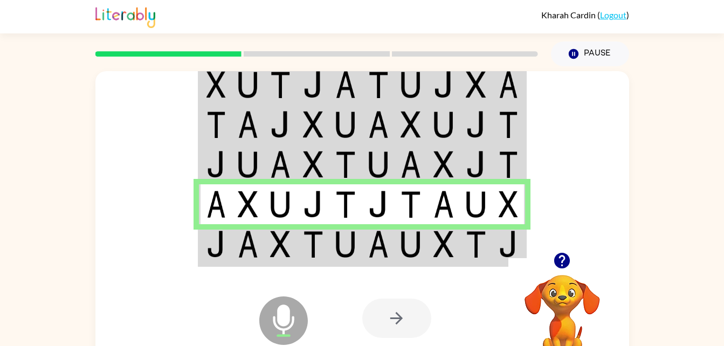
click at [223, 245] on img at bounding box center [216, 244] width 19 height 27
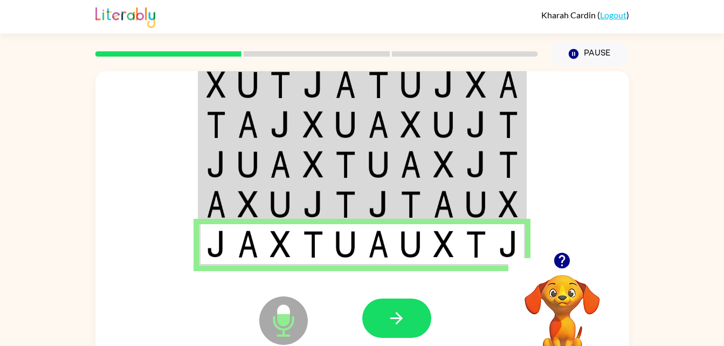
click at [212, 86] on img at bounding box center [216, 84] width 19 height 27
click at [370, 303] on button "button" at bounding box center [396, 318] width 69 height 39
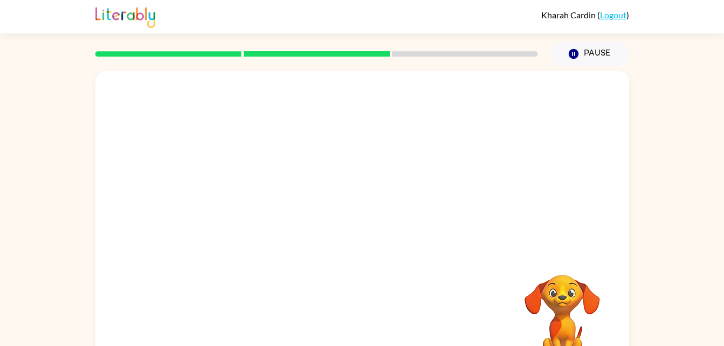
click at [359, 296] on div "Your browser must support playing .mp4 files to use Literably. Please try using…" at bounding box center [362, 225] width 534 height 308
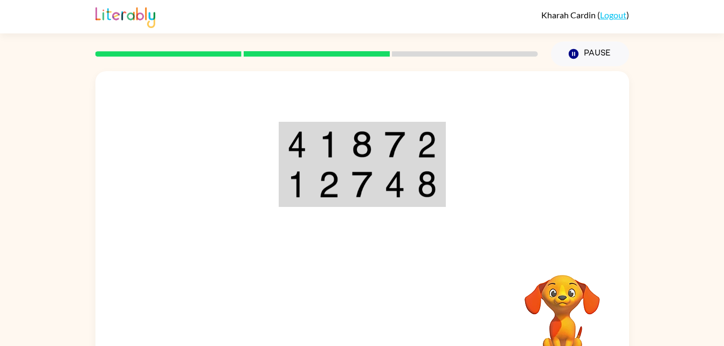
click at [285, 190] on td at bounding box center [296, 186] width 33 height 42
click at [298, 146] on img at bounding box center [296, 144] width 19 height 27
click at [278, 133] on div at bounding box center [362, 161] width 534 height 181
click at [394, 140] on img at bounding box center [395, 144] width 20 height 27
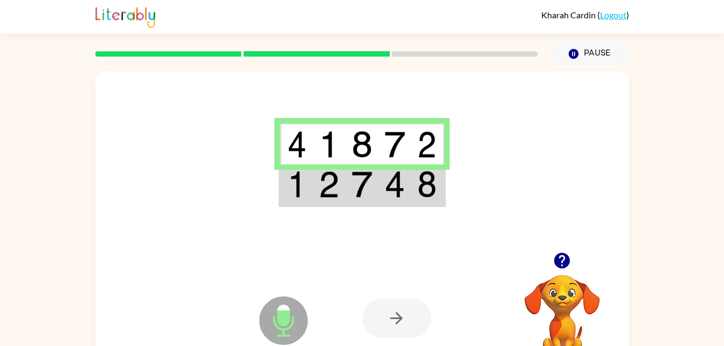
click at [289, 191] on img at bounding box center [296, 184] width 19 height 27
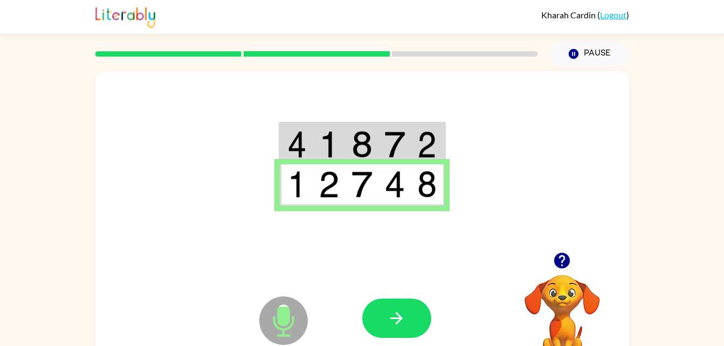
click at [383, 307] on button "button" at bounding box center [396, 318] width 69 height 39
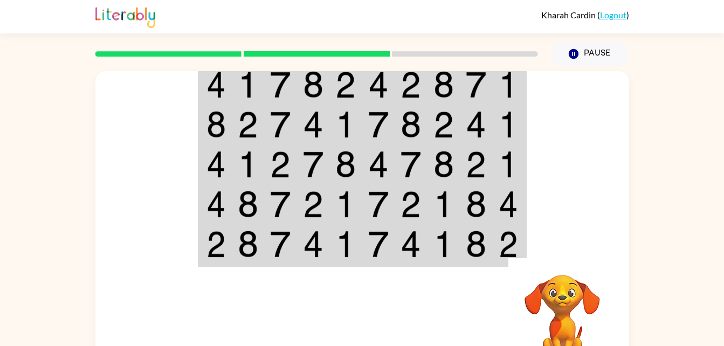
click at [231, 86] on td at bounding box center [215, 85] width 33 height 42
click at [246, 86] on img at bounding box center [248, 84] width 20 height 27
click at [256, 86] on img at bounding box center [248, 84] width 20 height 27
click at [382, 93] on img at bounding box center [378, 84] width 20 height 27
click at [200, 125] on td at bounding box center [215, 125] width 33 height 40
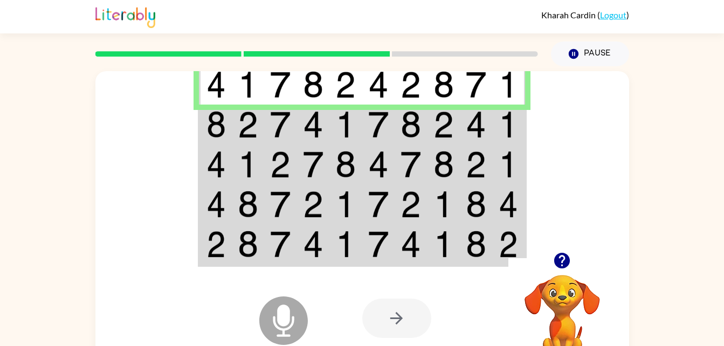
click at [244, 131] on img at bounding box center [248, 124] width 20 height 27
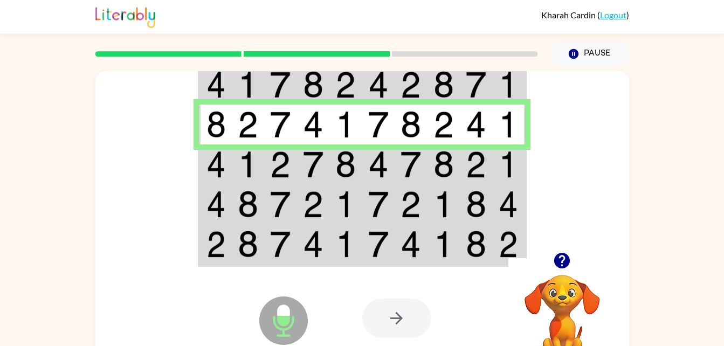
click at [215, 150] on td at bounding box center [215, 165] width 33 height 40
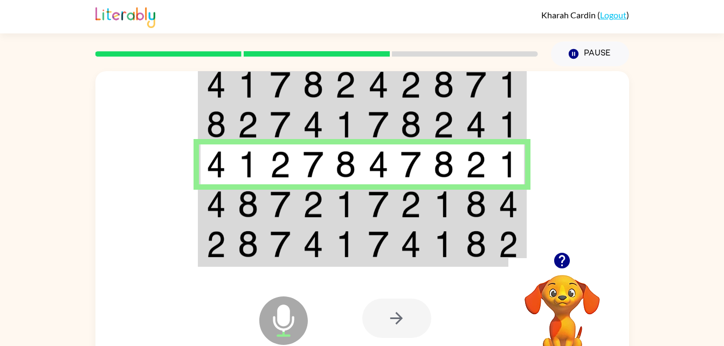
click at [253, 214] on img at bounding box center [248, 204] width 20 height 27
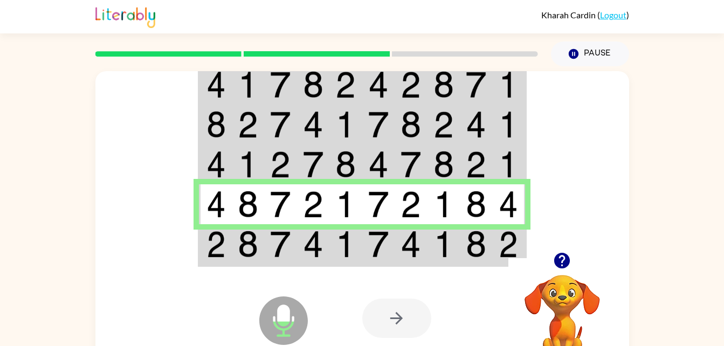
click at [209, 203] on img at bounding box center [216, 204] width 19 height 27
click at [211, 204] on img at bounding box center [216, 204] width 19 height 27
click at [210, 204] on img at bounding box center [216, 204] width 19 height 27
click at [207, 176] on img at bounding box center [216, 164] width 19 height 27
click at [203, 160] on td at bounding box center [215, 165] width 33 height 40
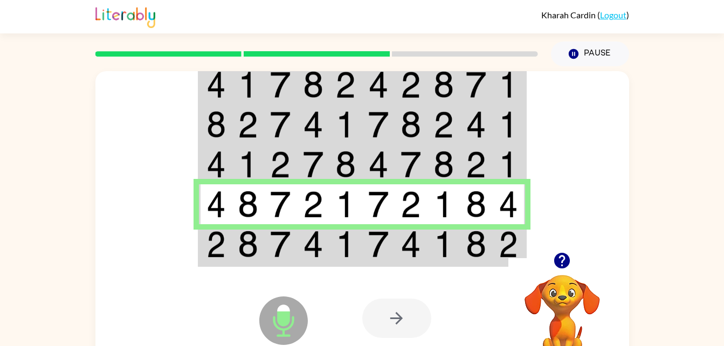
click at [208, 217] on img at bounding box center [216, 204] width 19 height 27
click at [208, 214] on img at bounding box center [216, 204] width 19 height 27
click at [246, 204] on img at bounding box center [248, 204] width 20 height 27
click at [284, 211] on img at bounding box center [280, 204] width 20 height 27
click at [302, 213] on td at bounding box center [313, 204] width 33 height 40
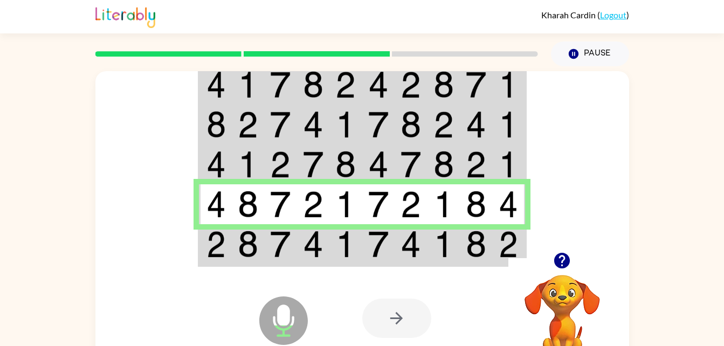
click at [341, 208] on img at bounding box center [345, 204] width 20 height 27
click at [379, 205] on img at bounding box center [378, 204] width 20 height 27
click at [410, 203] on img at bounding box center [411, 204] width 20 height 27
click at [464, 203] on td at bounding box center [476, 204] width 33 height 40
click at [225, 236] on img at bounding box center [216, 244] width 19 height 27
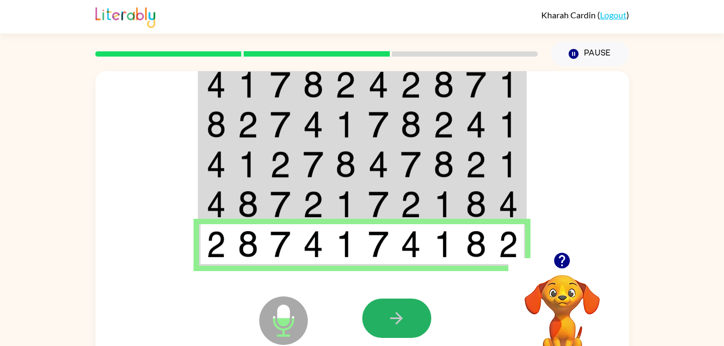
click at [394, 303] on button "button" at bounding box center [396, 318] width 69 height 39
